Goal: Information Seeking & Learning: Find specific page/section

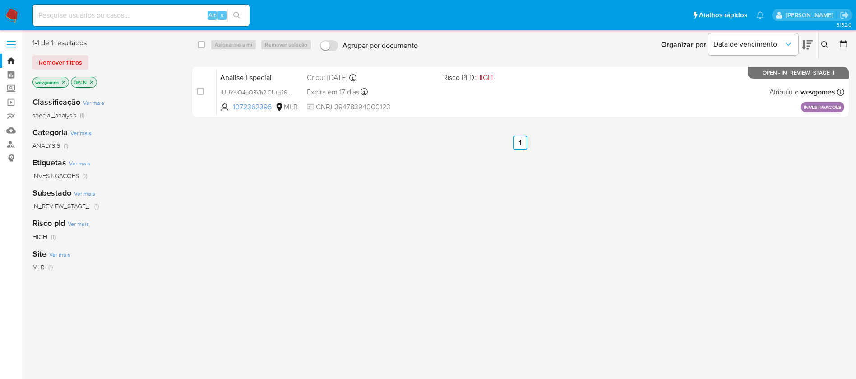
click at [95, 9] on div "Alt s" at bounding box center [141, 16] width 217 height 22
click at [84, 12] on input at bounding box center [141, 15] width 217 height 12
paste input "20757199000104"
type input "20757199000104"
click at [13, 144] on link "Localizador de pessoas" at bounding box center [53, 144] width 107 height 14
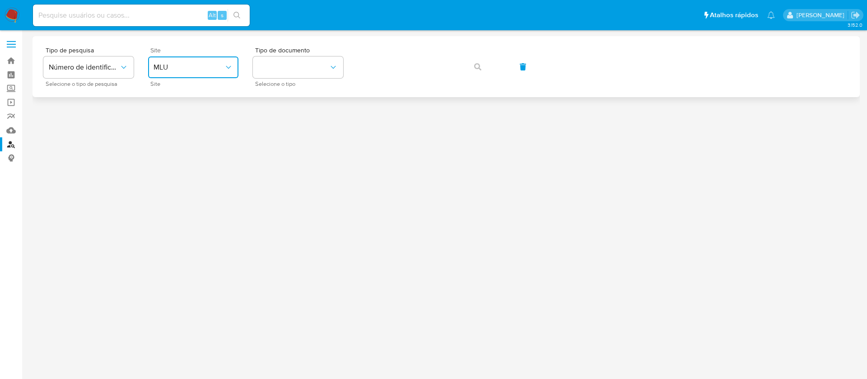
click at [230, 72] on button "MLU" at bounding box center [193, 67] width 90 height 22
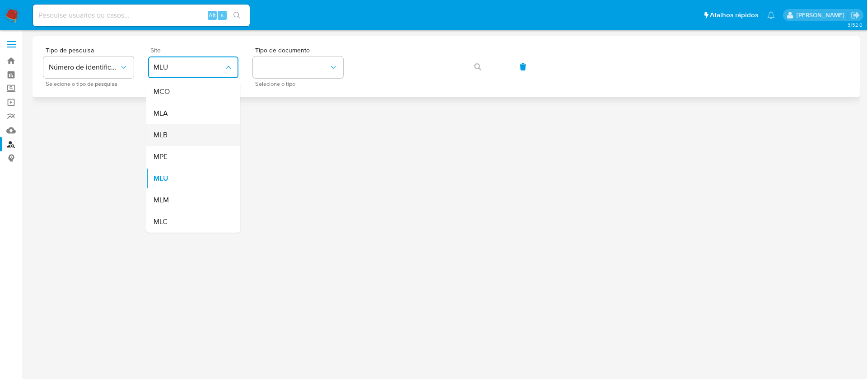
click at [171, 133] on div "MLB" at bounding box center [190, 135] width 74 height 22
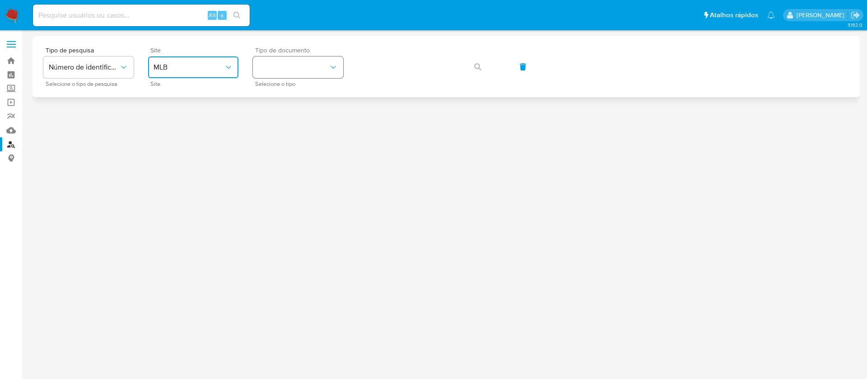
click at [267, 71] on button "identificationType" at bounding box center [298, 67] width 90 height 22
click at [284, 102] on div "CNPJ CNPJ" at bounding box center [295, 96] width 74 height 31
click at [481, 60] on span "button" at bounding box center [477, 67] width 7 height 20
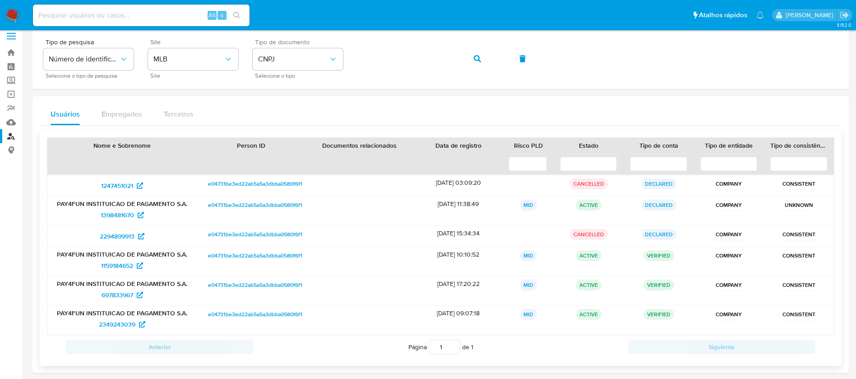
scroll to position [15, 0]
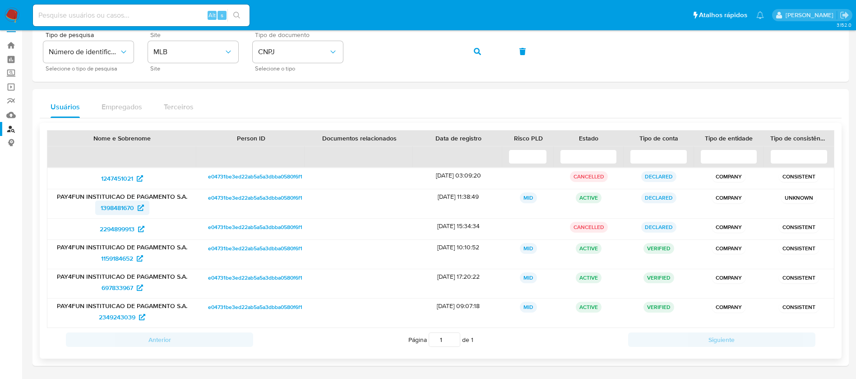
click at [113, 211] on span "1398481670" at bounding box center [117, 207] width 33 height 14
click at [113, 259] on span "1159184652" at bounding box center [117, 258] width 32 height 14
click at [475, 53] on icon "button" at bounding box center [477, 51] width 7 height 7
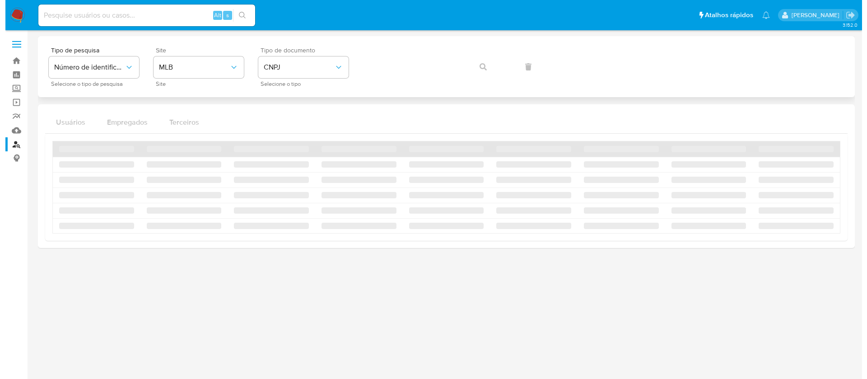
scroll to position [0, 0]
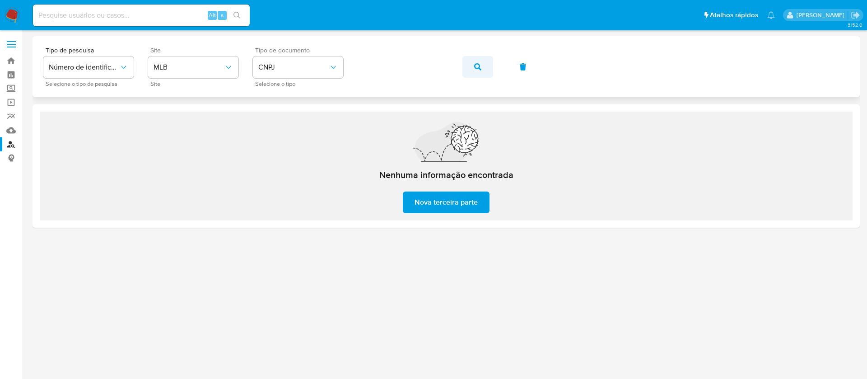
click at [483, 67] on button "button" at bounding box center [477, 67] width 31 height 22
click at [478, 68] on icon "button" at bounding box center [477, 66] width 7 height 7
click at [477, 65] on icon "button" at bounding box center [477, 66] width 7 height 7
click at [477, 70] on icon "button" at bounding box center [477, 66] width 7 height 7
click at [474, 70] on span "button" at bounding box center [477, 67] width 7 height 20
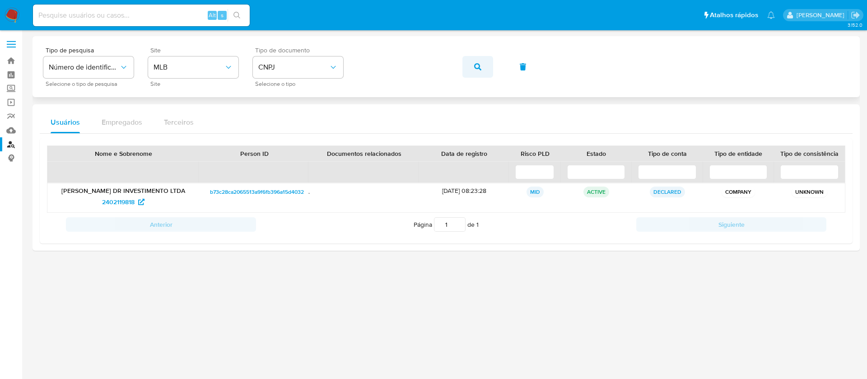
click at [467, 69] on button "button" at bounding box center [477, 67] width 31 height 22
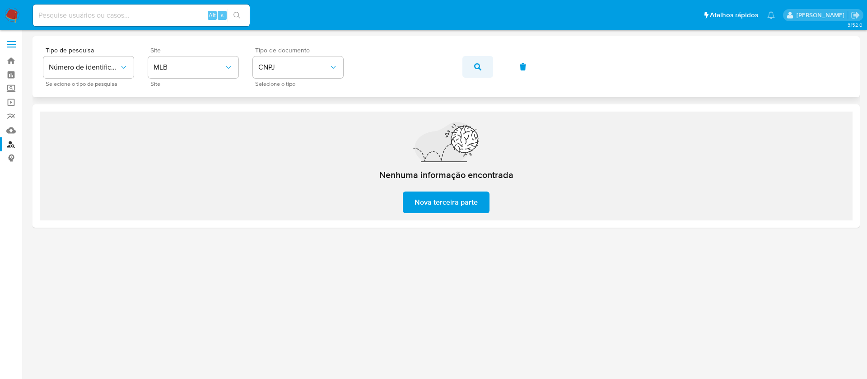
click at [480, 67] on icon "button" at bounding box center [477, 66] width 7 height 7
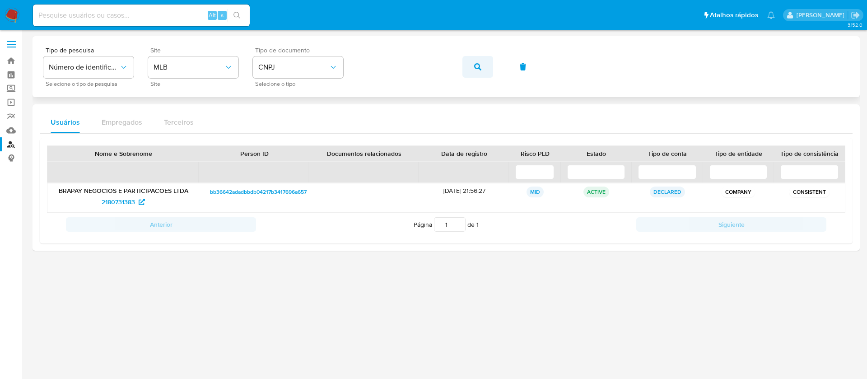
click at [478, 68] on icon "button" at bounding box center [477, 66] width 7 height 7
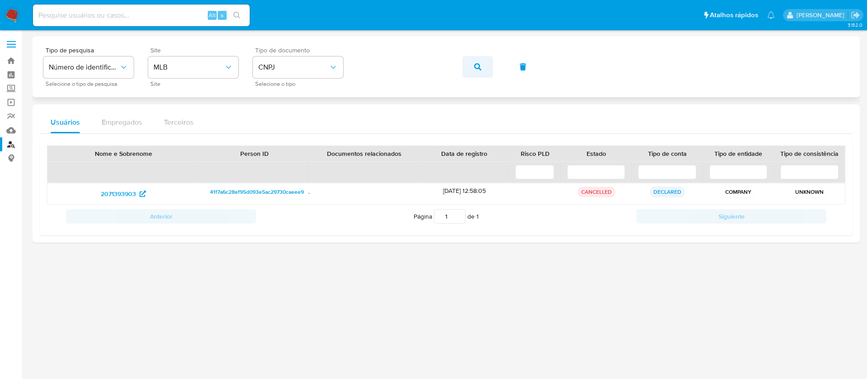
click at [477, 69] on icon "button" at bounding box center [477, 66] width 7 height 7
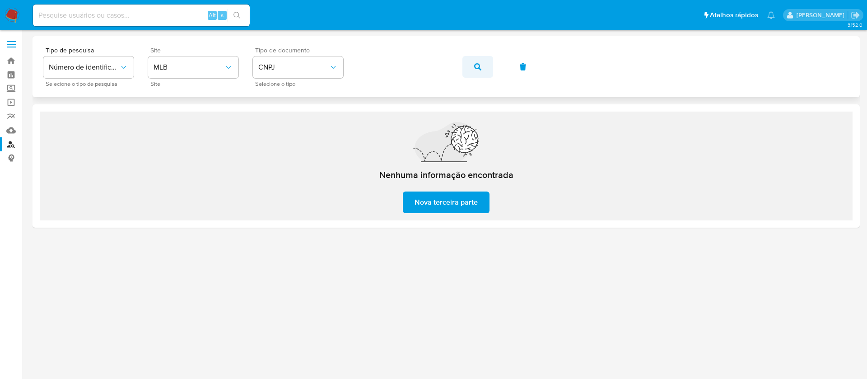
click at [491, 68] on button "button" at bounding box center [477, 67] width 31 height 22
click at [481, 65] on button "button" at bounding box center [477, 67] width 31 height 22
click at [477, 62] on span "button" at bounding box center [477, 67] width 7 height 20
click at [381, 82] on div "Tipo de pesquisa Número de identificação Selecione o tipo de pesquisa Site MLB …" at bounding box center [445, 66] width 805 height 39
click at [467, 65] on button "button" at bounding box center [477, 67] width 31 height 22
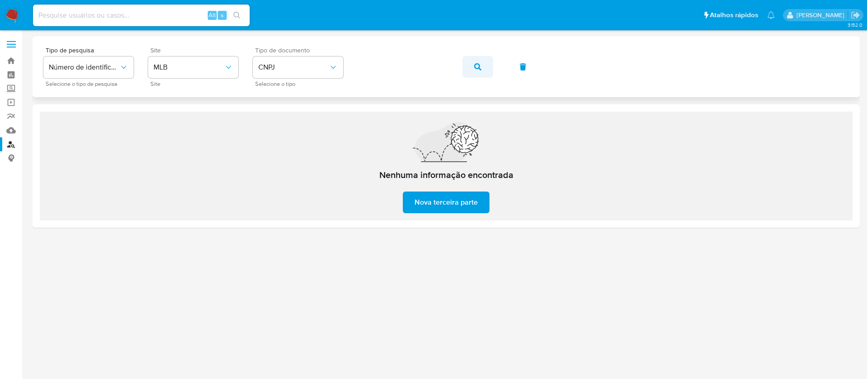
click at [481, 66] on button "button" at bounding box center [477, 67] width 31 height 22
click at [474, 62] on span "button" at bounding box center [477, 67] width 7 height 20
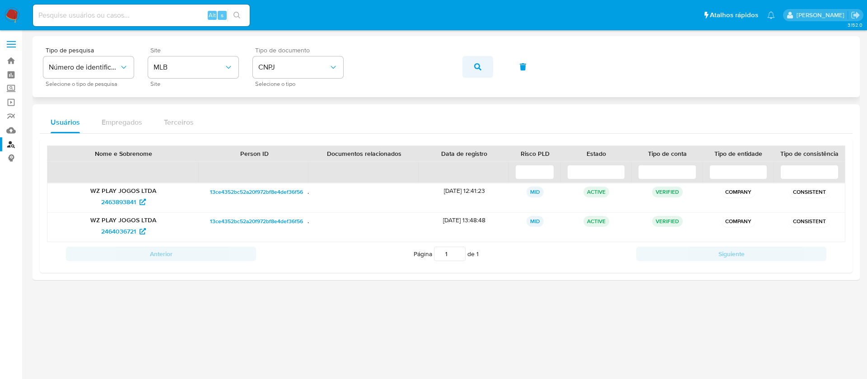
click at [481, 68] on icon "button" at bounding box center [477, 66] width 7 height 7
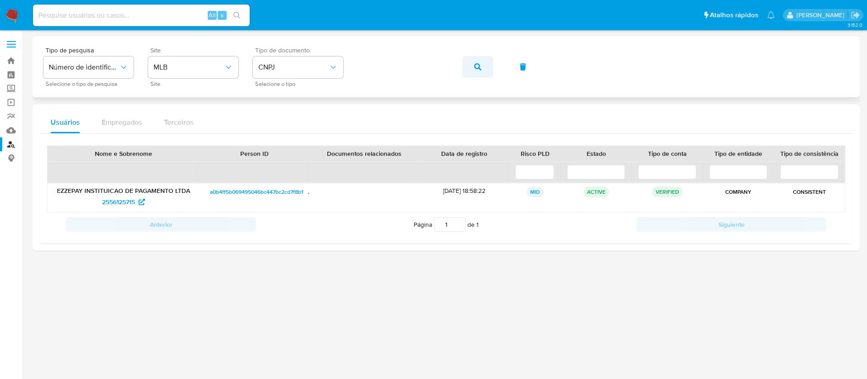
click at [466, 71] on button "button" at bounding box center [477, 67] width 31 height 22
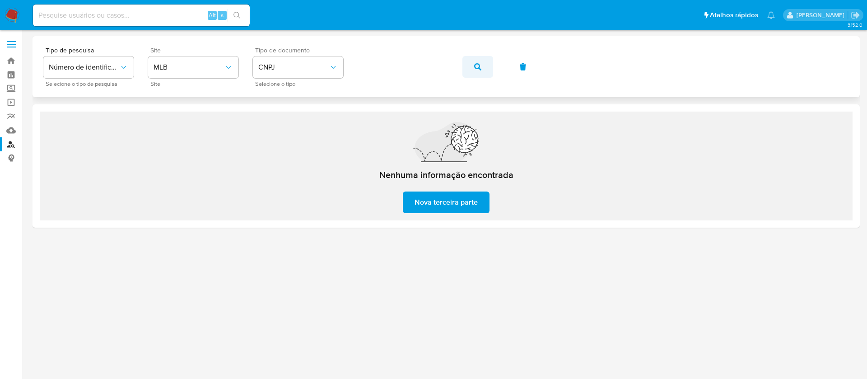
click at [484, 70] on button "button" at bounding box center [477, 67] width 31 height 22
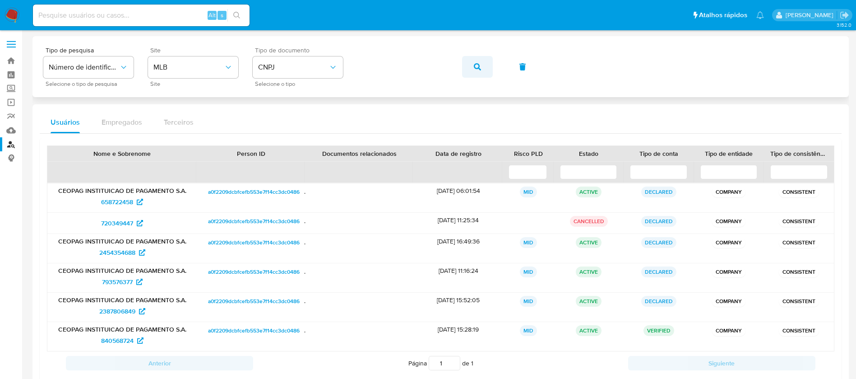
click at [472, 66] on button "button" at bounding box center [477, 67] width 31 height 22
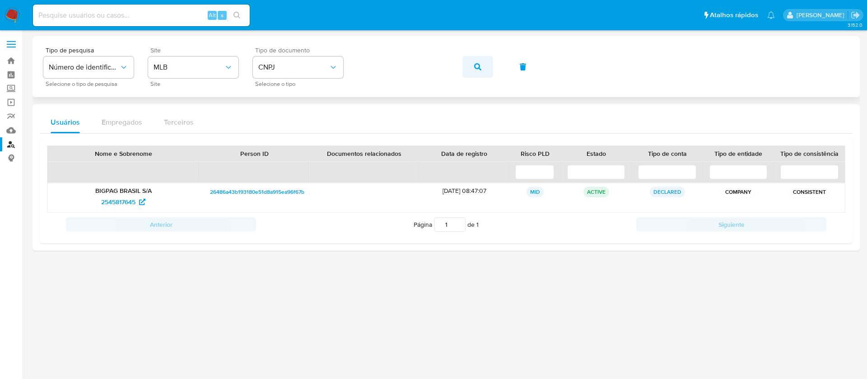
click at [473, 66] on button "button" at bounding box center [477, 67] width 31 height 22
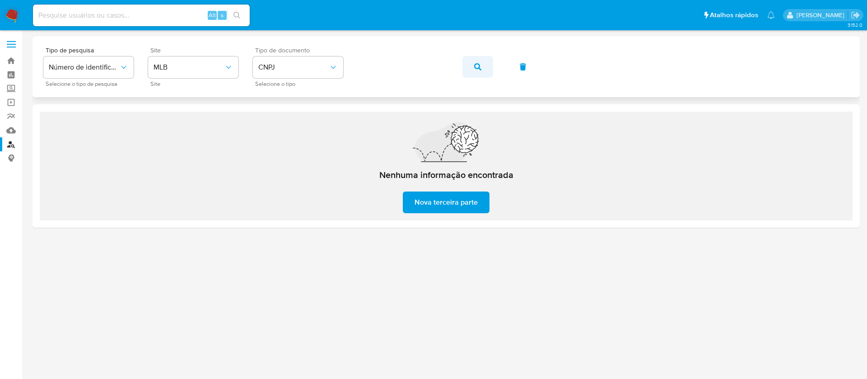
click at [470, 65] on button "button" at bounding box center [477, 67] width 31 height 22
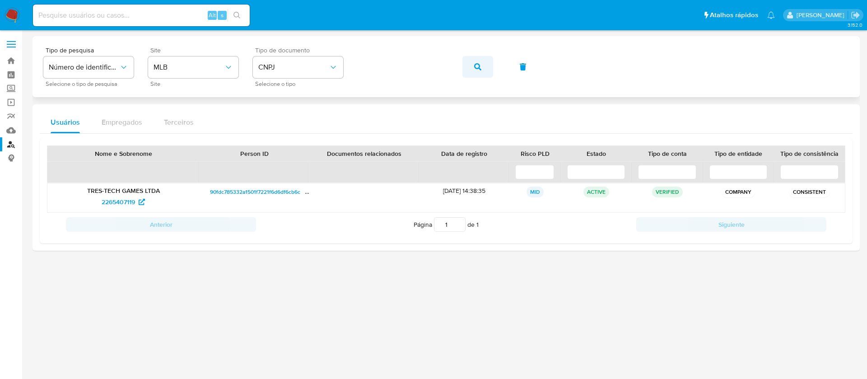
click at [474, 67] on icon "button" at bounding box center [477, 66] width 7 height 7
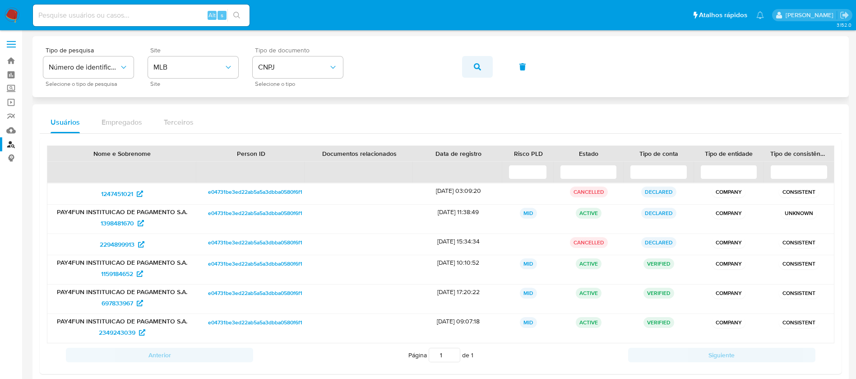
click at [479, 62] on span "button" at bounding box center [477, 67] width 7 height 20
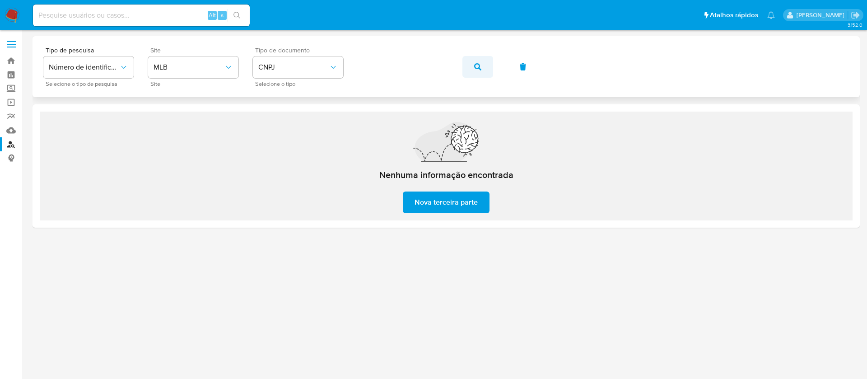
click at [476, 67] on icon "button" at bounding box center [477, 66] width 7 height 7
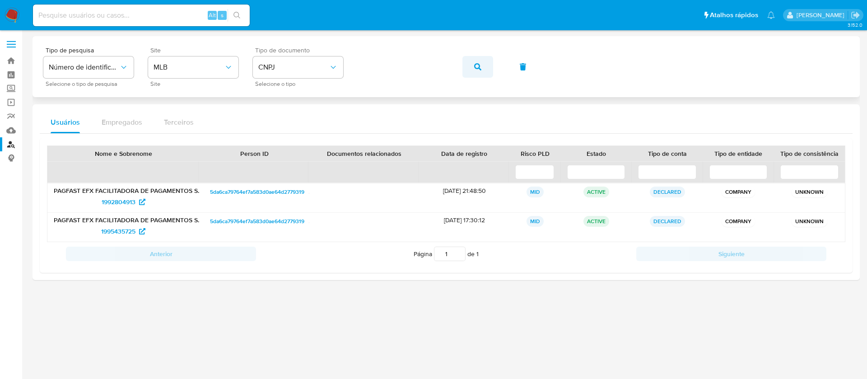
click at [474, 61] on button "button" at bounding box center [477, 67] width 31 height 22
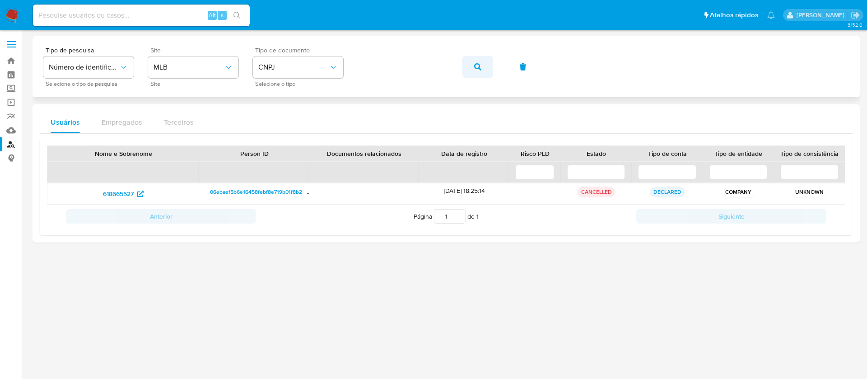
click at [474, 66] on button "button" at bounding box center [477, 67] width 31 height 22
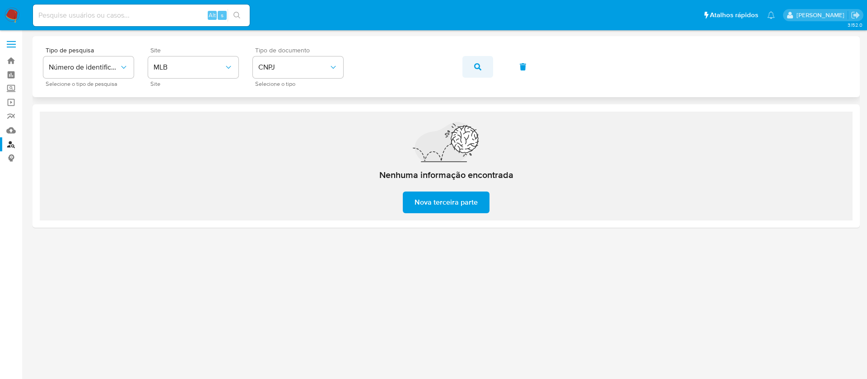
click at [474, 65] on icon "button" at bounding box center [477, 66] width 7 height 7
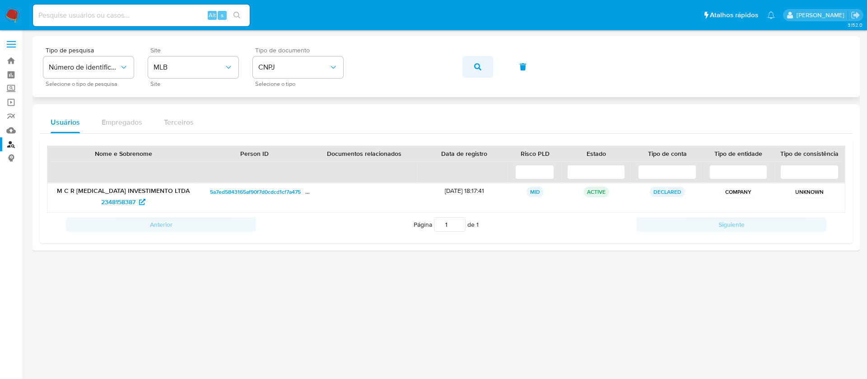
click at [473, 63] on button "button" at bounding box center [477, 67] width 31 height 22
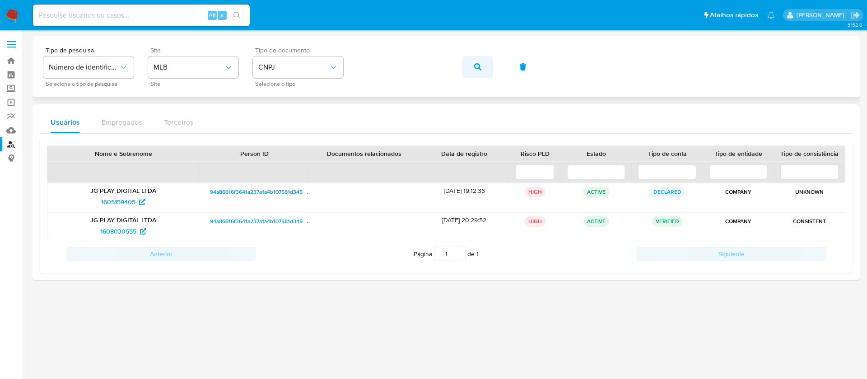
click at [478, 68] on icon "button" at bounding box center [477, 66] width 7 height 7
click at [468, 64] on button "button" at bounding box center [477, 67] width 31 height 22
click at [475, 64] on icon "button" at bounding box center [477, 66] width 7 height 7
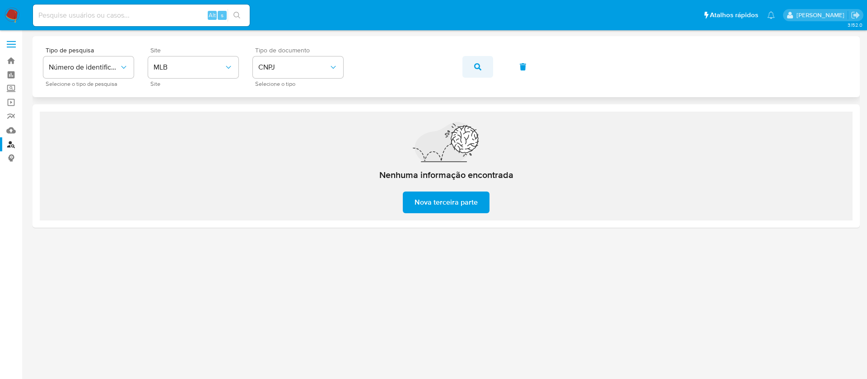
click at [477, 65] on icon "button" at bounding box center [477, 66] width 7 height 7
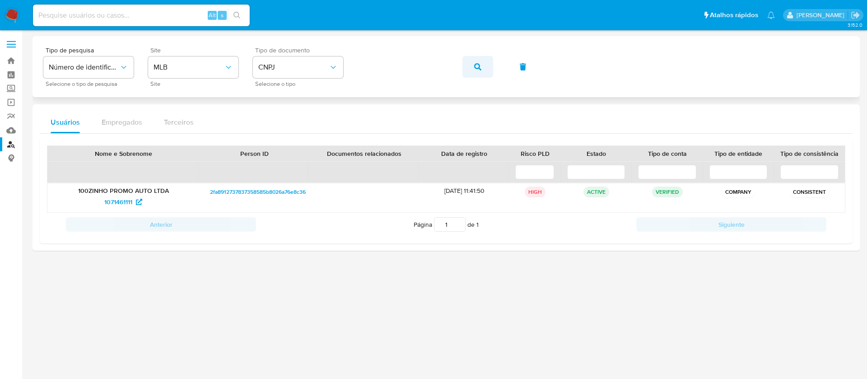
click at [468, 67] on button "button" at bounding box center [477, 67] width 31 height 22
click at [479, 68] on icon "button" at bounding box center [477, 66] width 7 height 7
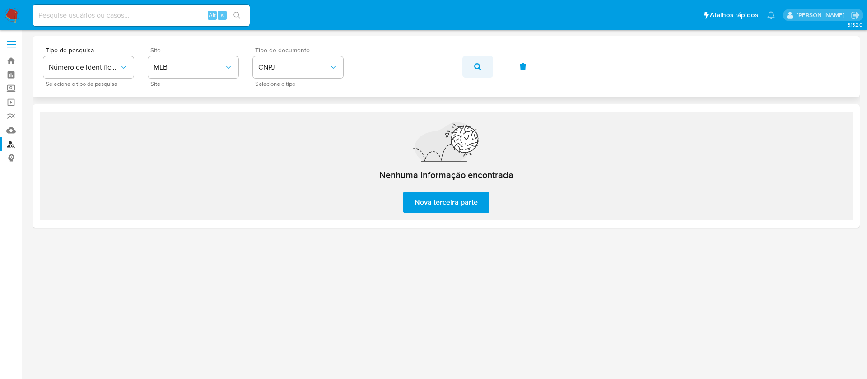
click at [486, 65] on button "button" at bounding box center [477, 67] width 31 height 22
click at [475, 65] on icon "button" at bounding box center [477, 66] width 7 height 7
click at [482, 65] on button "button" at bounding box center [477, 67] width 31 height 22
click at [479, 70] on icon "button" at bounding box center [477, 66] width 7 height 7
click at [483, 69] on button "button" at bounding box center [477, 67] width 31 height 22
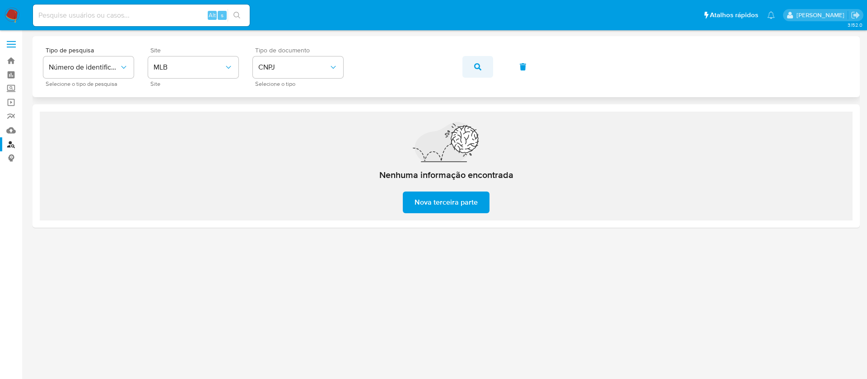
click at [473, 70] on button "button" at bounding box center [477, 67] width 31 height 22
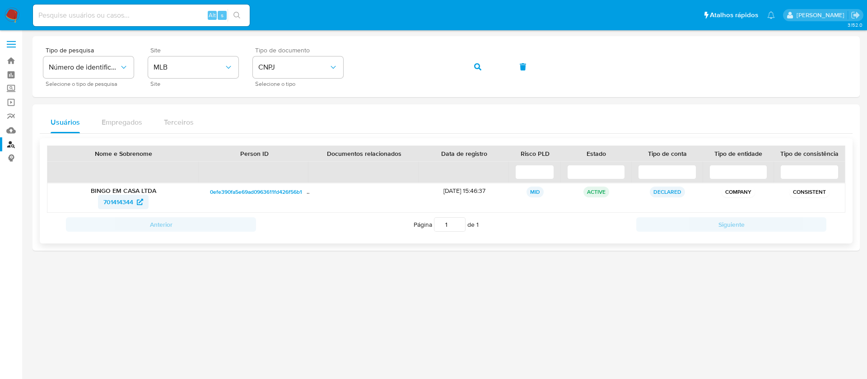
click at [109, 202] on span "701414344" at bounding box center [118, 202] width 30 height 14
click at [460, 70] on div "Tipo de pesquisa Número de identificação Selecione o tipo de pesquisa Site MLB …" at bounding box center [445, 66] width 805 height 39
click at [479, 69] on icon "button" at bounding box center [477, 66] width 7 height 7
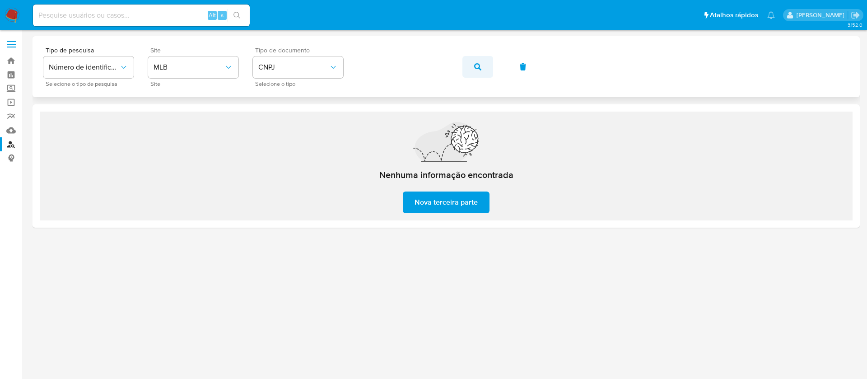
click at [469, 72] on button "button" at bounding box center [477, 67] width 31 height 22
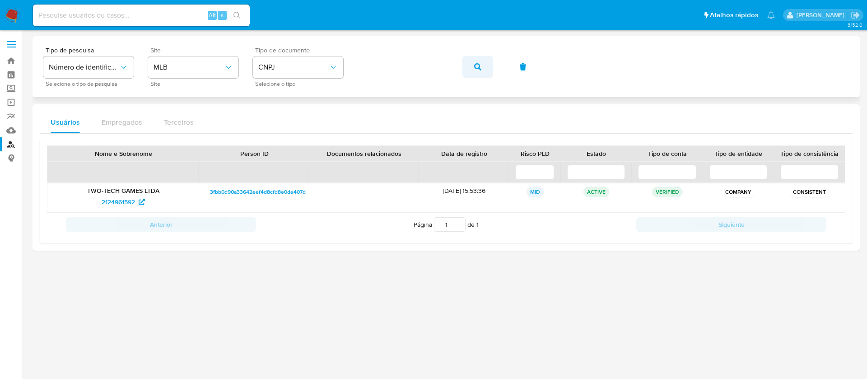
click at [484, 64] on button "button" at bounding box center [477, 67] width 31 height 22
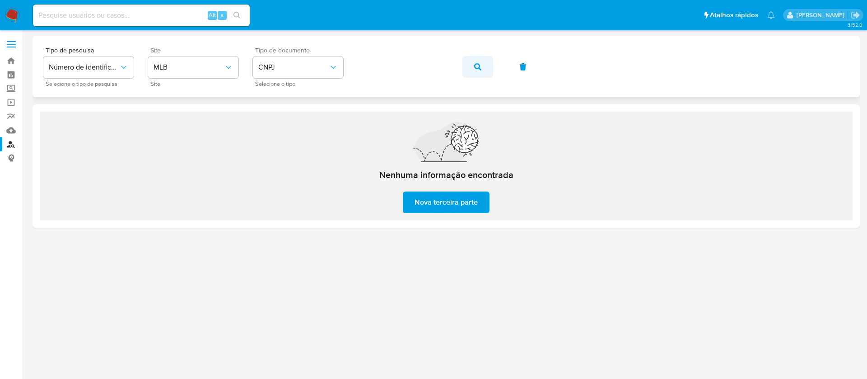
click at [467, 64] on button "button" at bounding box center [477, 67] width 31 height 22
click at [478, 65] on icon "button" at bounding box center [477, 66] width 7 height 7
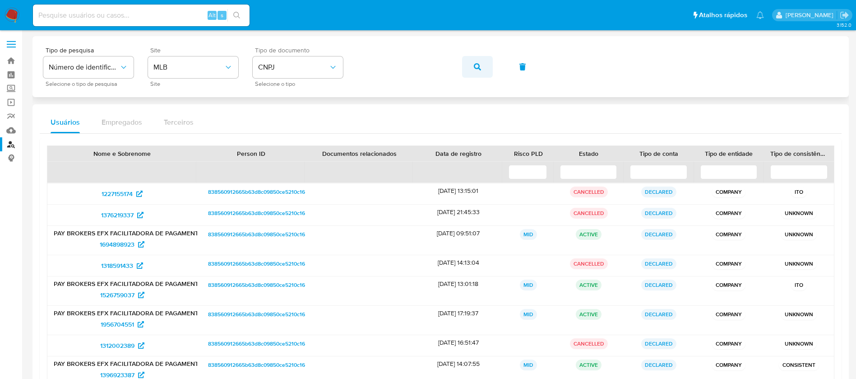
click at [471, 69] on button "button" at bounding box center [477, 67] width 31 height 22
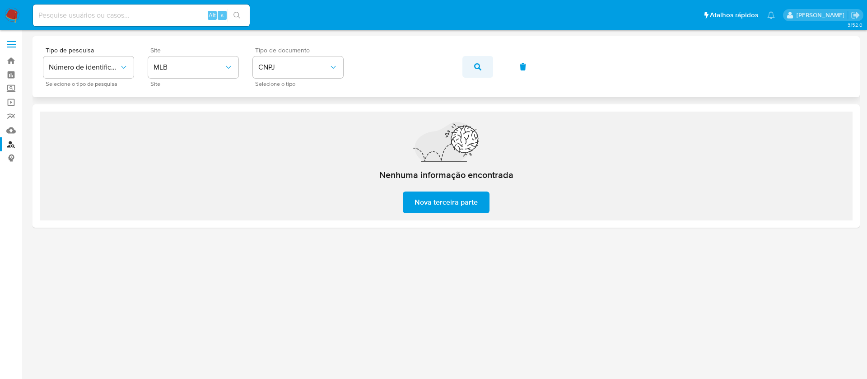
click at [477, 67] on icon "button" at bounding box center [477, 66] width 7 height 7
click at [464, 68] on button "button" at bounding box center [477, 67] width 31 height 22
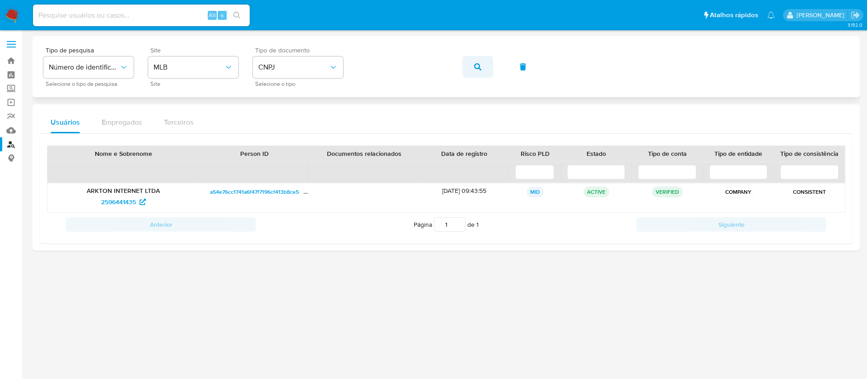
click at [473, 65] on button "button" at bounding box center [477, 67] width 31 height 22
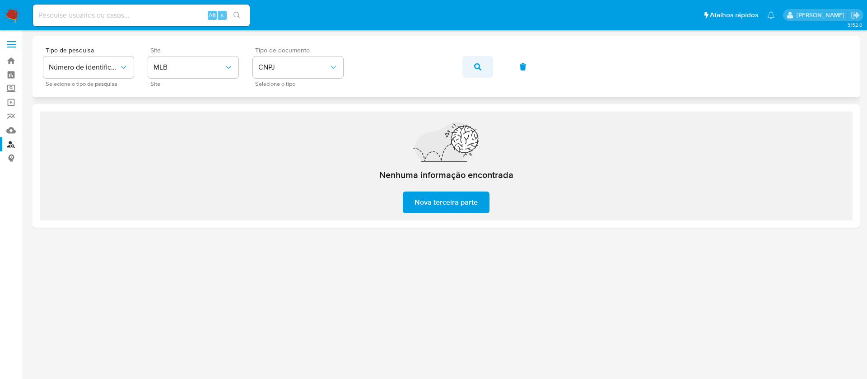
click at [475, 70] on span "button" at bounding box center [477, 67] width 7 height 20
click at [470, 71] on button "button" at bounding box center [477, 67] width 31 height 22
click at [474, 67] on icon "button" at bounding box center [477, 66] width 7 height 7
click at [473, 66] on button "button" at bounding box center [477, 67] width 31 height 22
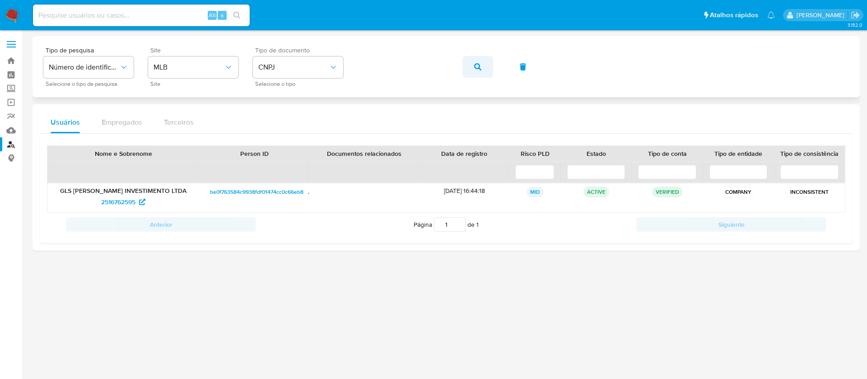
click at [464, 65] on button "button" at bounding box center [477, 67] width 31 height 22
click at [475, 66] on icon "button" at bounding box center [477, 66] width 7 height 7
click at [465, 67] on button "button" at bounding box center [477, 67] width 31 height 22
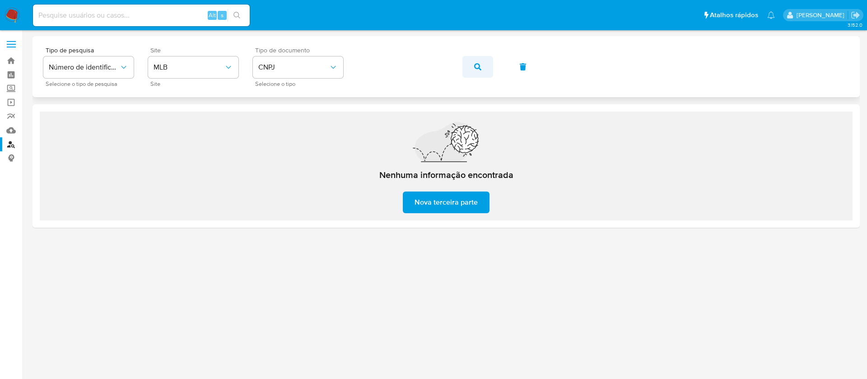
click at [479, 63] on icon "button" at bounding box center [477, 66] width 7 height 7
click at [474, 63] on button "button" at bounding box center [477, 67] width 31 height 22
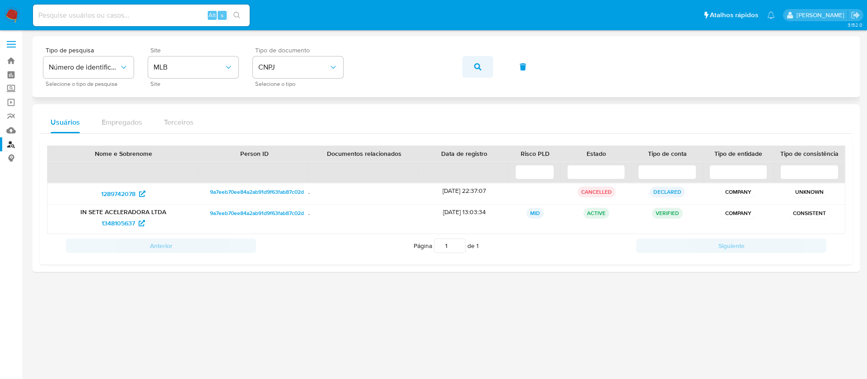
click at [474, 64] on icon "button" at bounding box center [477, 66] width 7 height 7
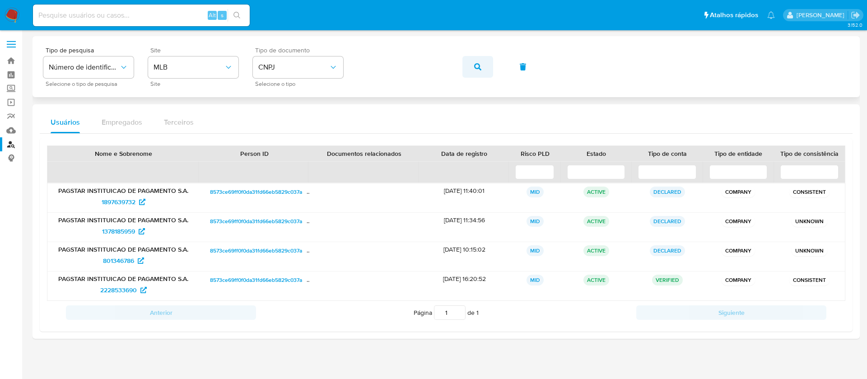
click at [482, 67] on button "button" at bounding box center [477, 67] width 31 height 22
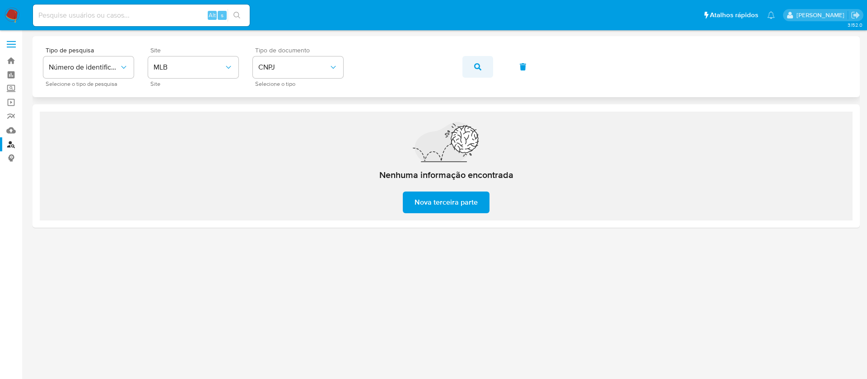
click at [480, 67] on icon "button" at bounding box center [477, 66] width 7 height 7
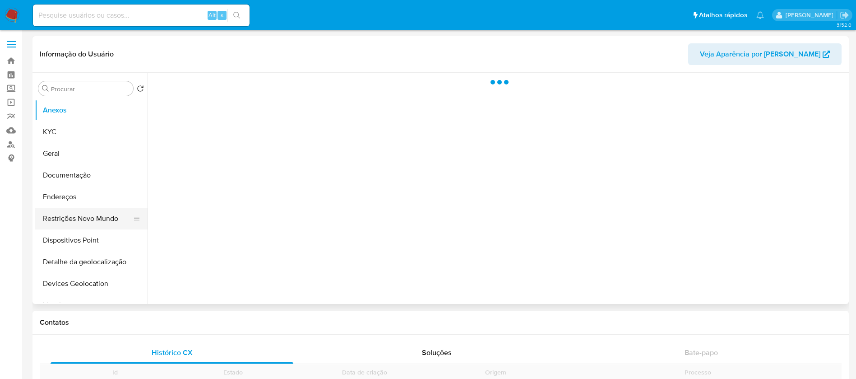
scroll to position [90, 0]
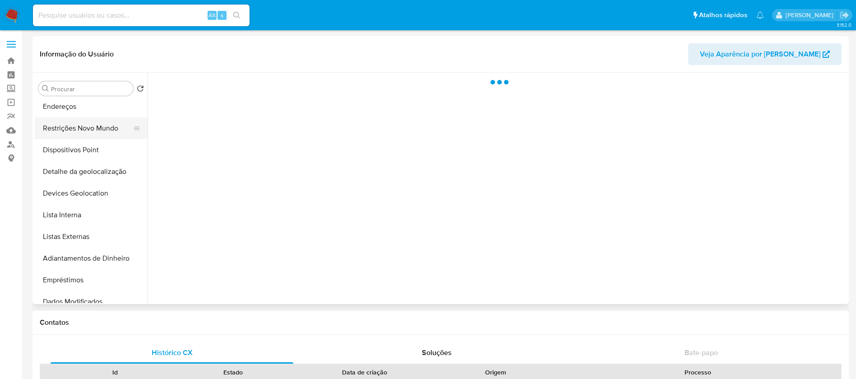
click at [65, 133] on button "Restrições Novo Mundo" at bounding box center [88, 128] width 106 height 22
select select "10"
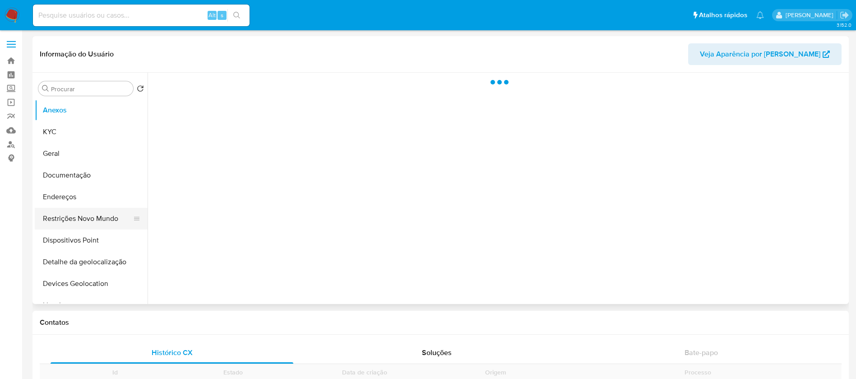
click at [75, 219] on button "Restrições Novo Mundo" at bounding box center [88, 219] width 106 height 22
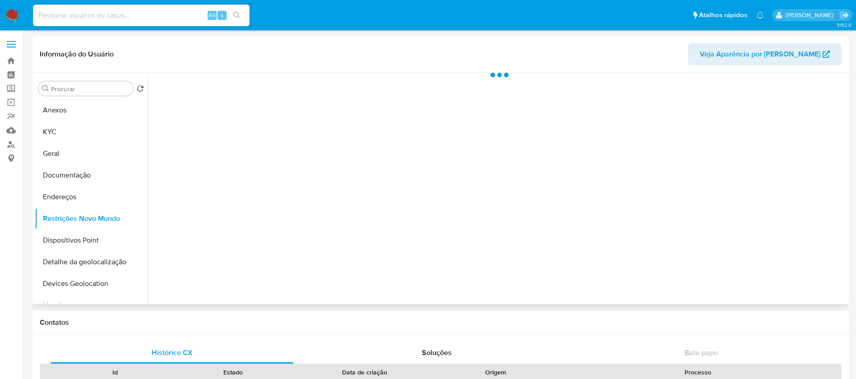
select select "10"
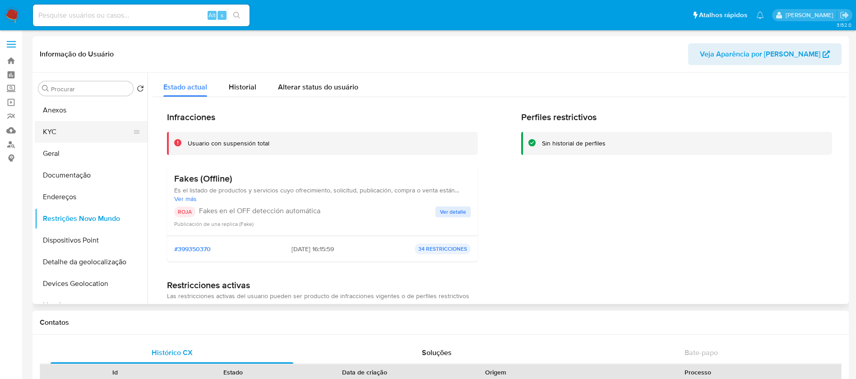
click at [62, 135] on button "KYC" at bounding box center [88, 132] width 106 height 22
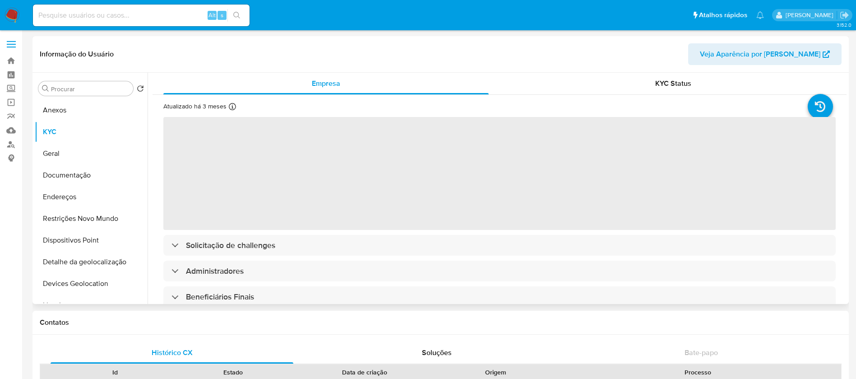
click at [759, 51] on span "Veja Aparência por [PERSON_NAME]" at bounding box center [760, 54] width 121 height 22
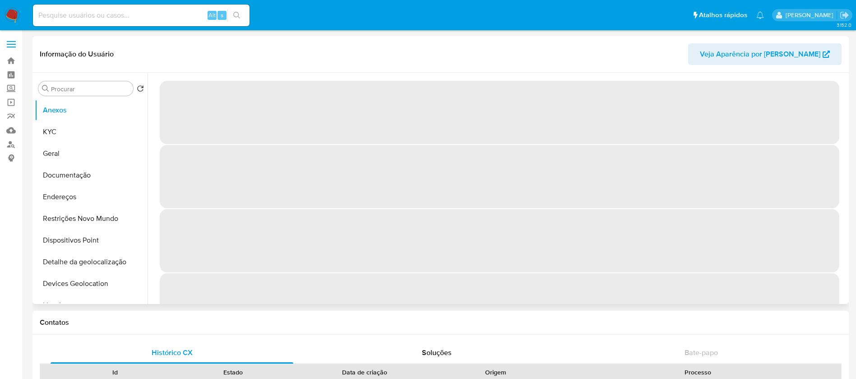
select select "10"
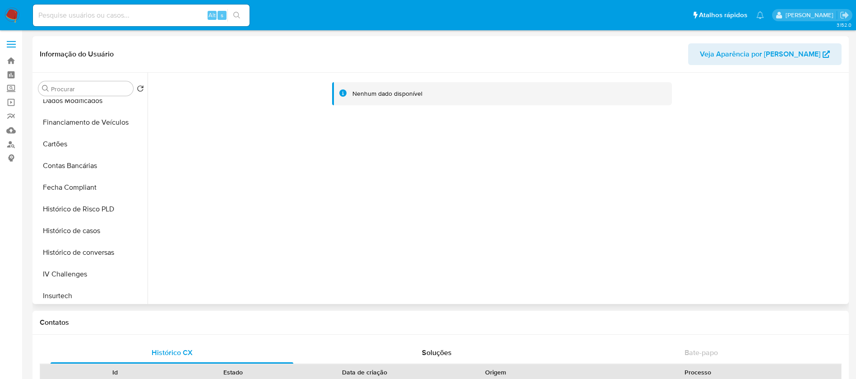
scroll to position [381, 0]
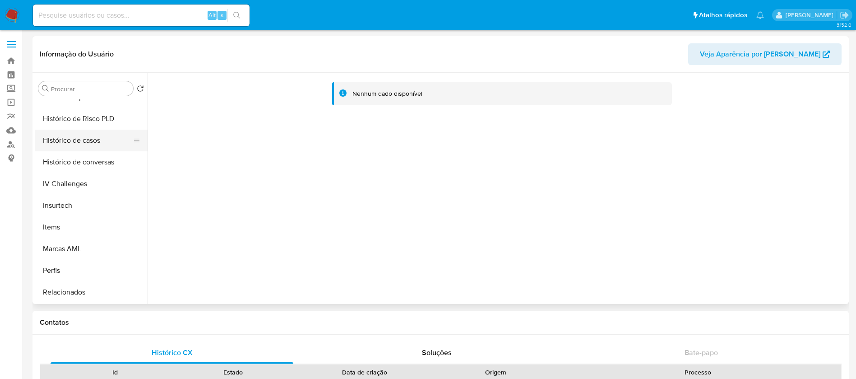
click at [65, 142] on button "Histórico de casos" at bounding box center [88, 141] width 106 height 22
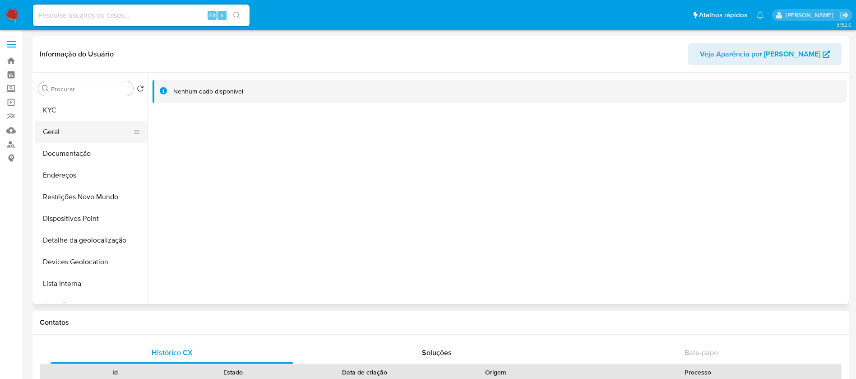
scroll to position [0, 0]
click at [70, 132] on button "KYC" at bounding box center [88, 132] width 106 height 22
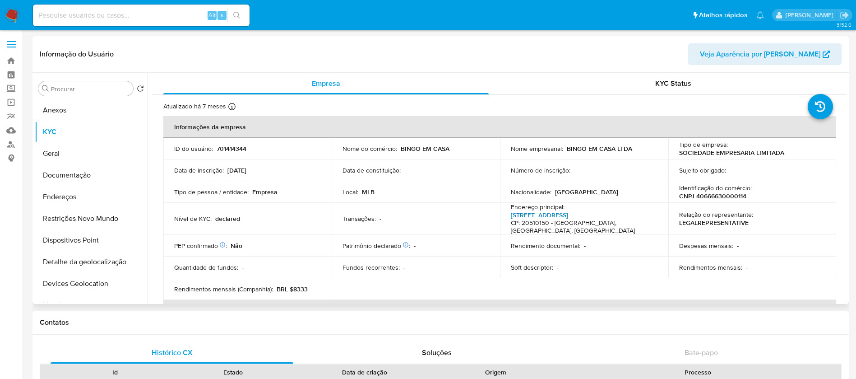
click at [536, 217] on link "[STREET_ADDRESS]" at bounding box center [539, 214] width 57 height 9
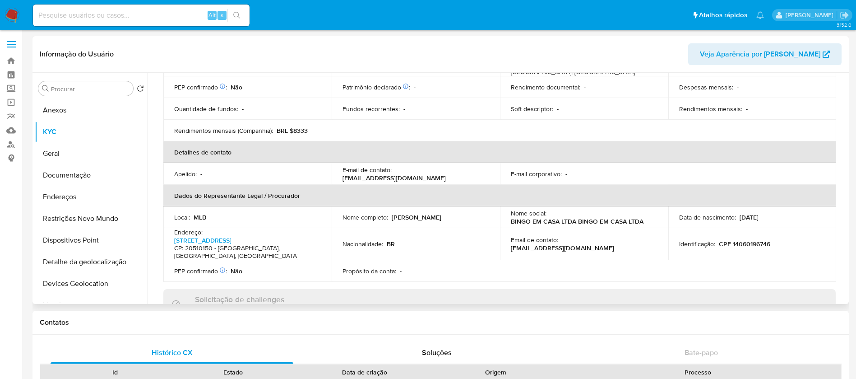
scroll to position [181, 0]
